Goal: Task Accomplishment & Management: Manage account settings

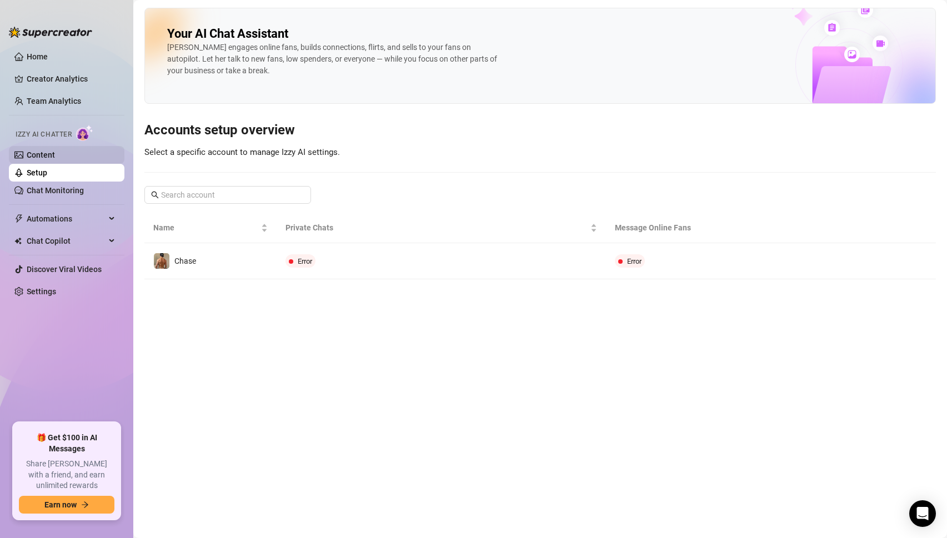
click at [42, 151] on link "Content" at bounding box center [41, 154] width 28 height 9
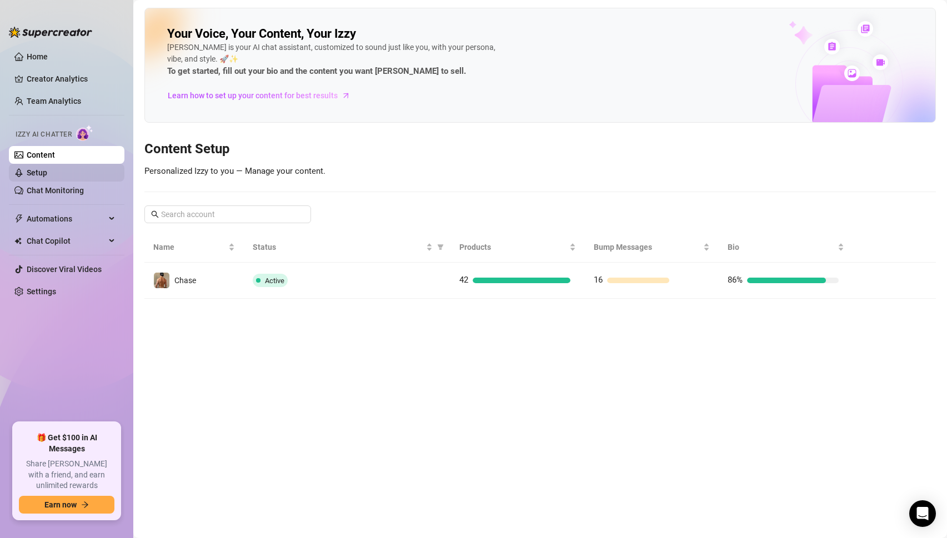
click at [32, 174] on link "Setup" at bounding box center [37, 172] width 21 height 9
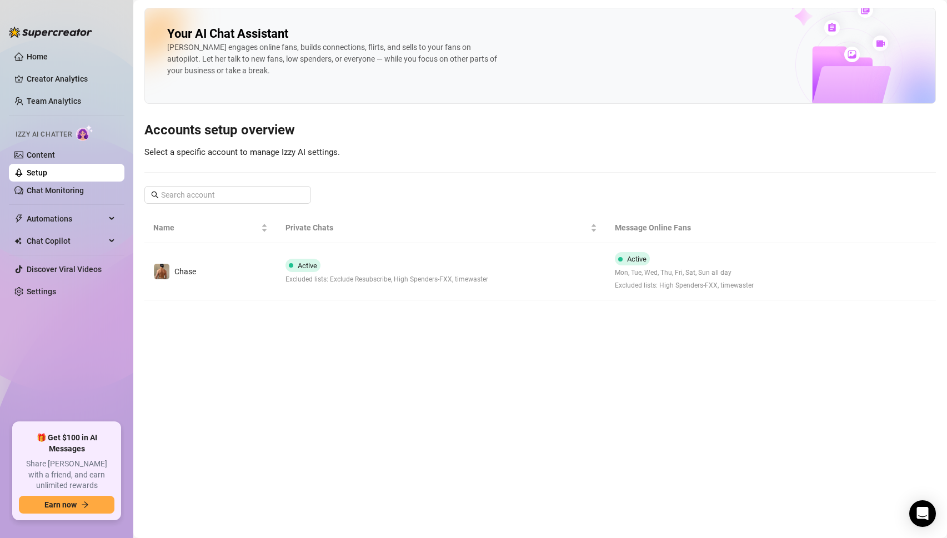
click at [43, 169] on link "Setup" at bounding box center [37, 172] width 21 height 9
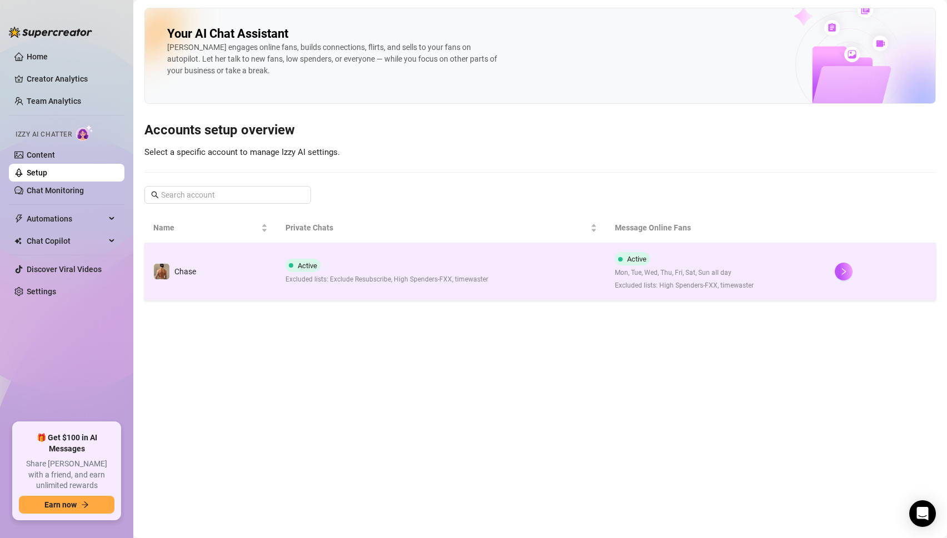
click at [474, 283] on span "Excluded lists: Exclude Resubscribe, High Spenders-FXX, timewaster" at bounding box center [386, 279] width 203 height 11
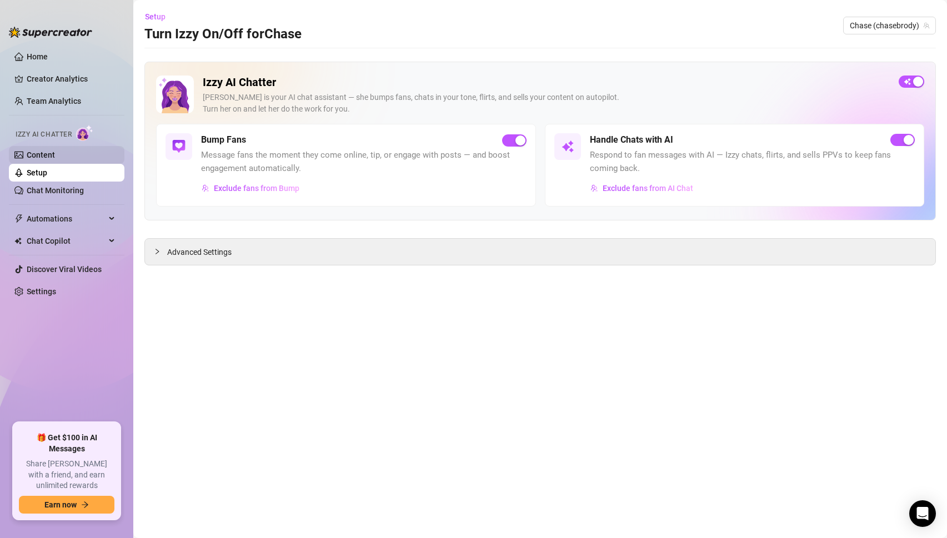
click at [30, 150] on link "Content" at bounding box center [41, 154] width 28 height 9
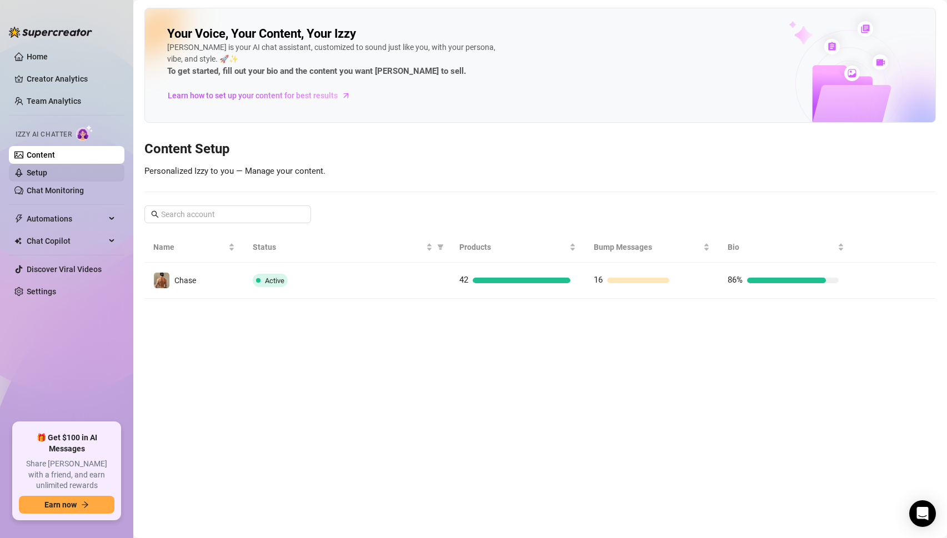
click at [33, 173] on link "Setup" at bounding box center [37, 172] width 21 height 9
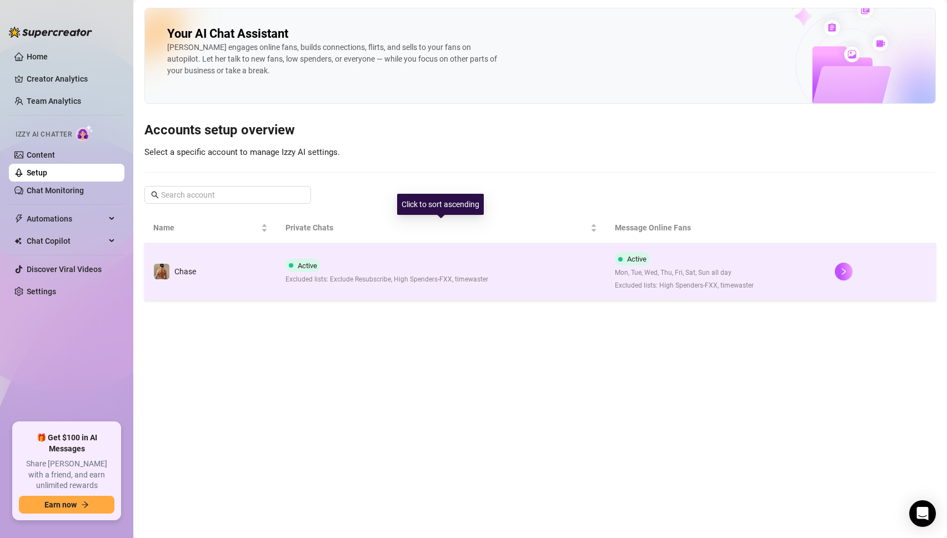
click at [377, 264] on div "Active Excluded lists: Exclude Resubscribe, High Spenders-FXX, timewaster" at bounding box center [386, 272] width 203 height 26
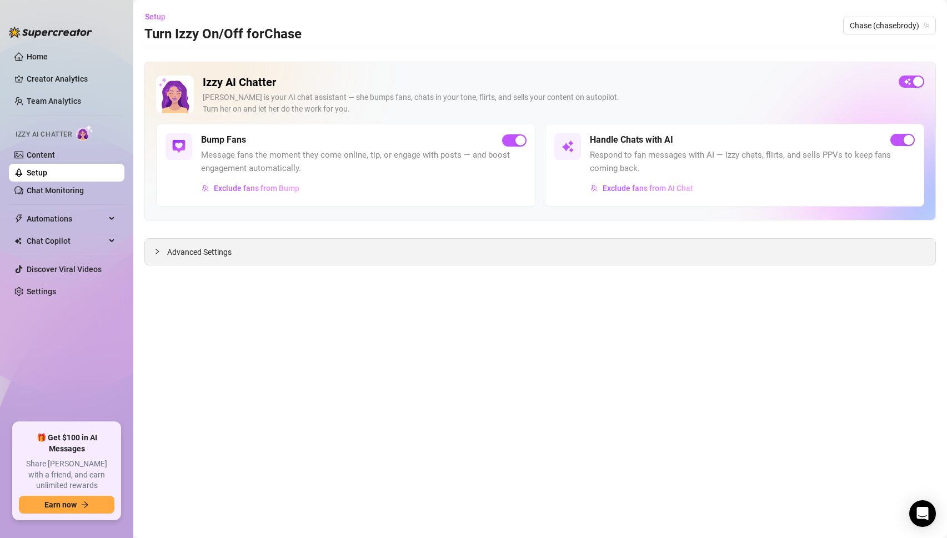
click at [218, 255] on span "Advanced Settings" at bounding box center [199, 252] width 64 height 12
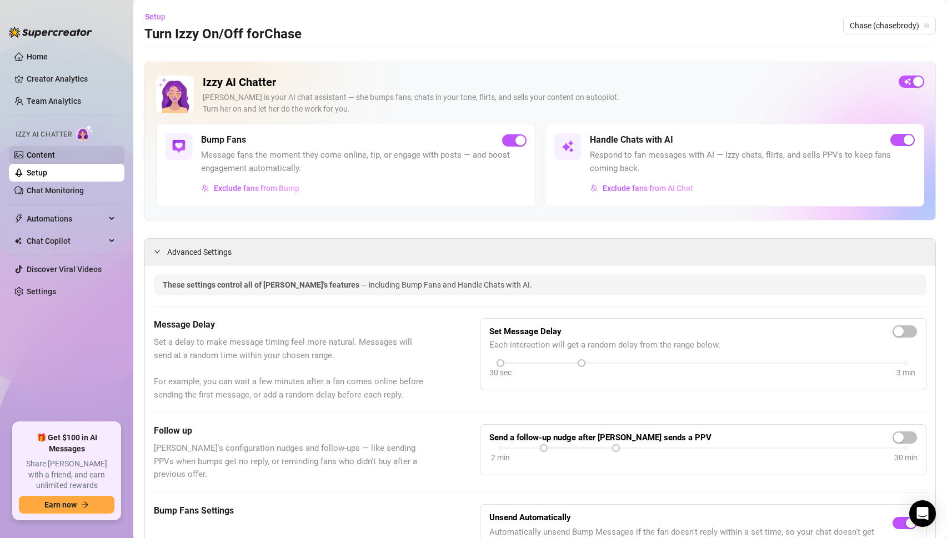
click at [32, 158] on link "Content" at bounding box center [41, 154] width 28 height 9
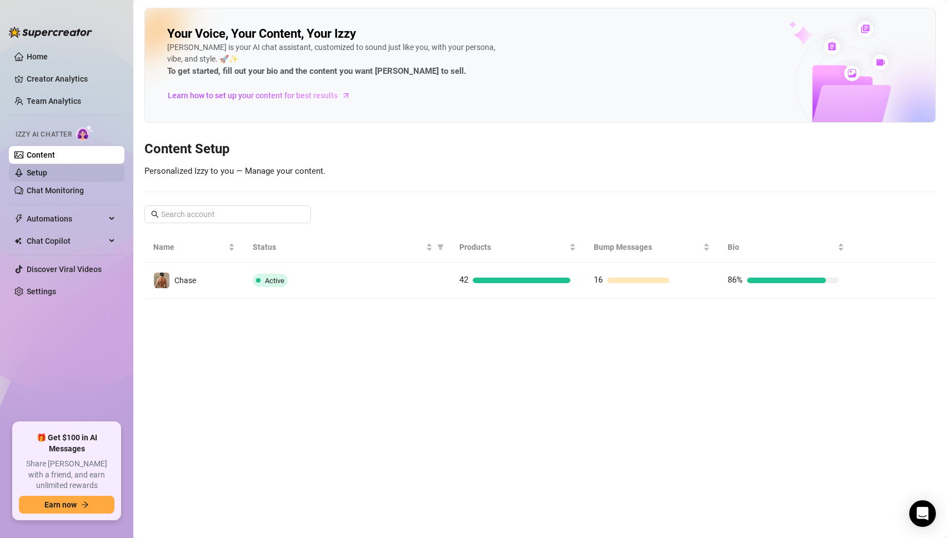
click at [33, 177] on link "Setup" at bounding box center [37, 172] width 21 height 9
